Goal: Task Accomplishment & Management: Manage account settings

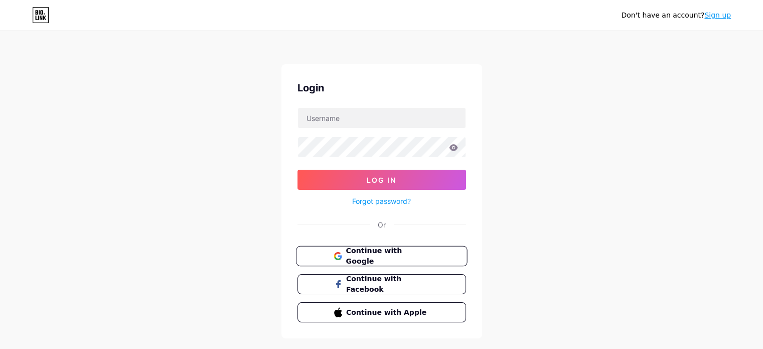
click at [392, 251] on span "Continue with Google" at bounding box center [388, 256] width 84 height 22
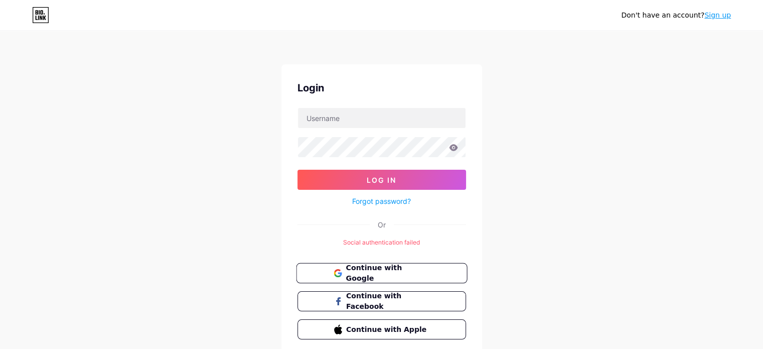
click at [397, 270] on span "Continue with Google" at bounding box center [388, 273] width 84 height 22
